Goal: Book appointment/travel/reservation

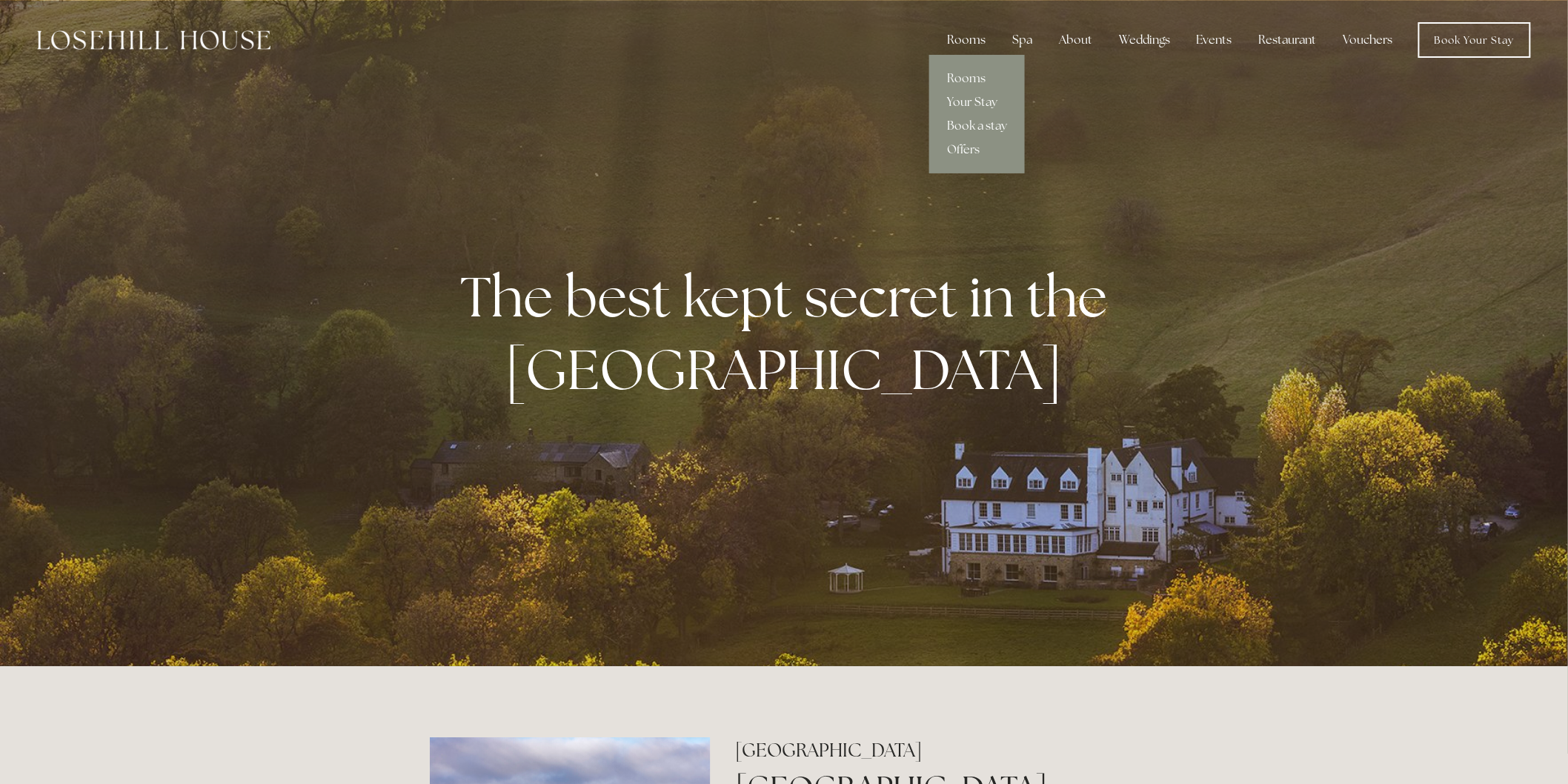
click at [968, 46] on div "Rooms" at bounding box center [966, 40] width 62 height 30
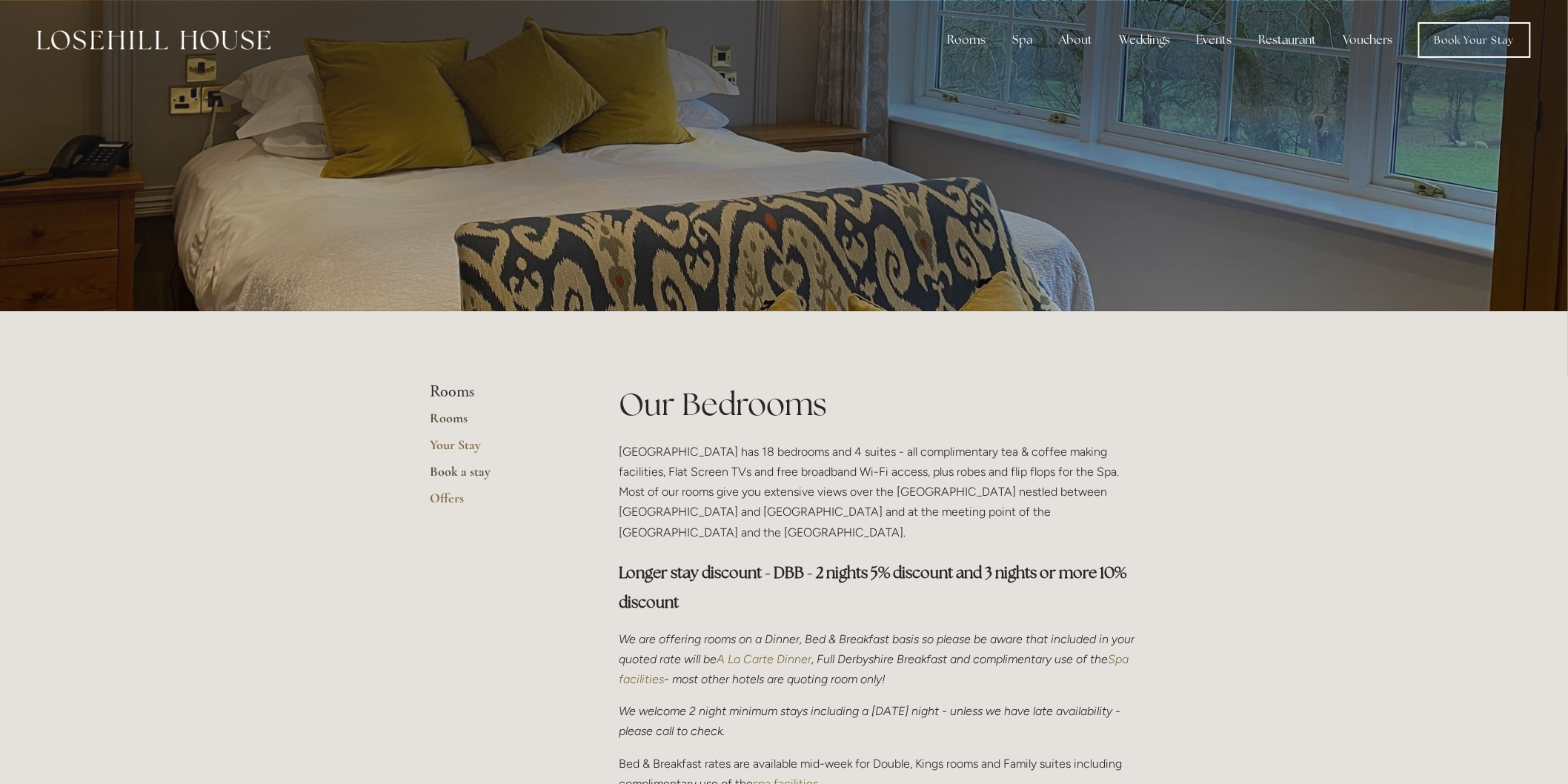
click at [475, 473] on link "Book a stay" at bounding box center [500, 476] width 141 height 26
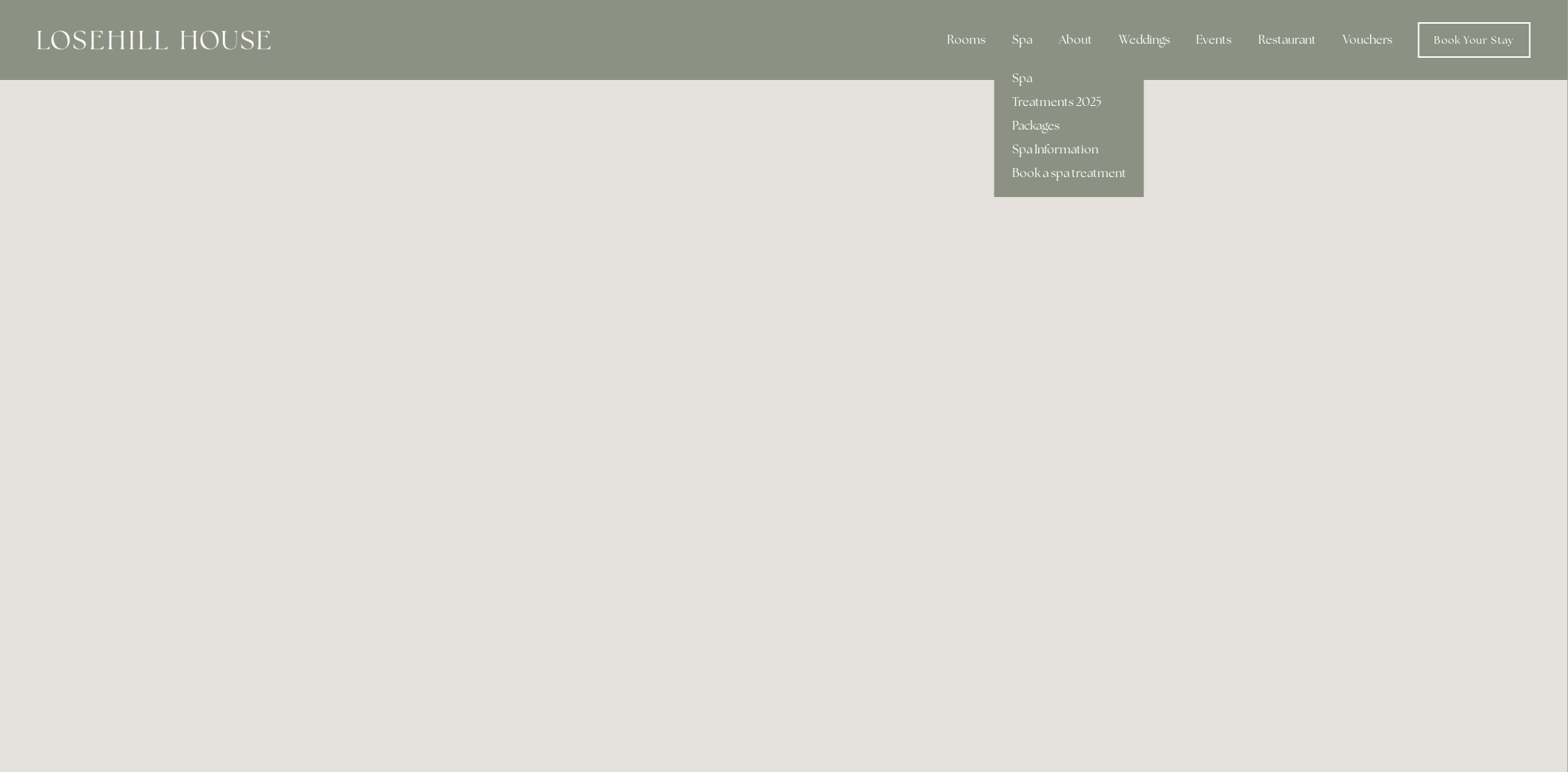
click at [1028, 38] on div "Spa" at bounding box center [1022, 40] width 44 height 30
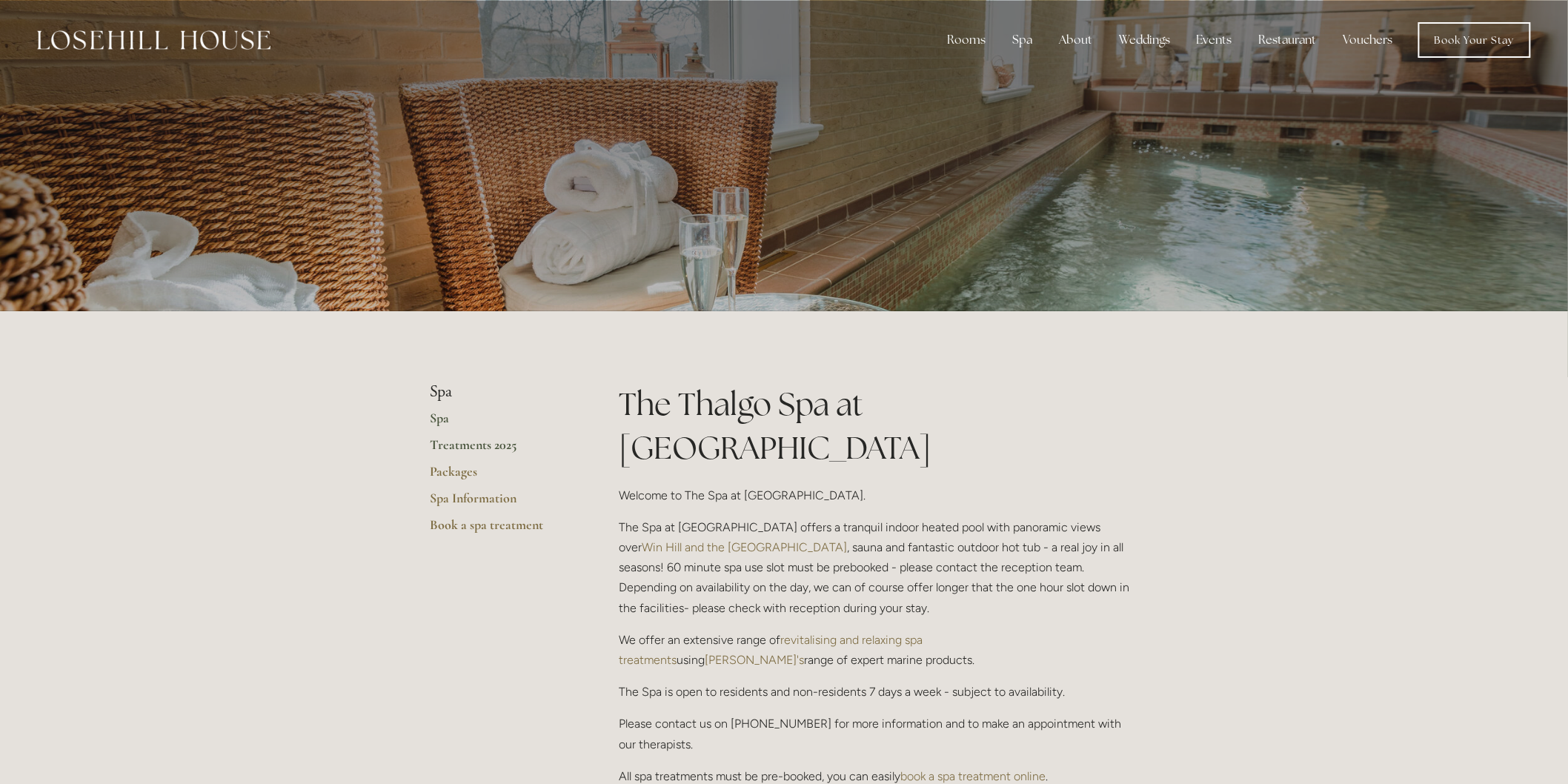
click at [491, 445] on link "Treatments 2025" at bounding box center [500, 449] width 141 height 26
